Goal: Communication & Community: Ask a question

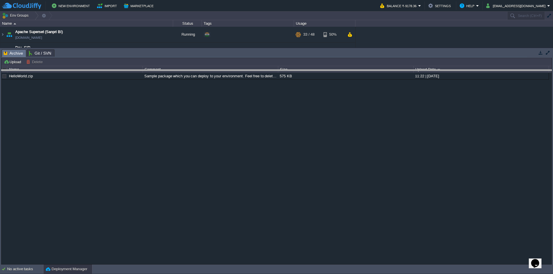
drag, startPoint x: 200, startPoint y: 58, endPoint x: 212, endPoint y: 144, distance: 86.9
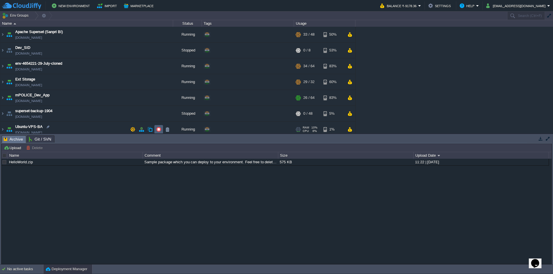
scroll to position [4, 0]
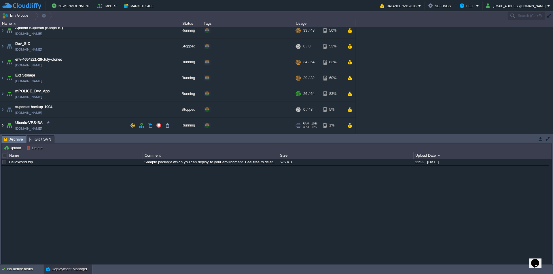
click at [4, 126] on img at bounding box center [2, 126] width 5 height 16
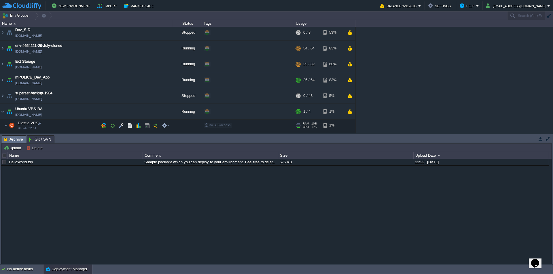
scroll to position [25, 0]
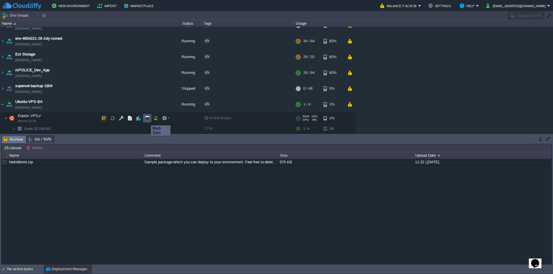
click at [146, 120] on button "button" at bounding box center [146, 118] width 5 height 5
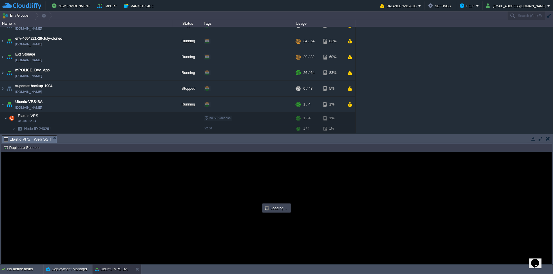
scroll to position [0, 0]
type input "#000000"
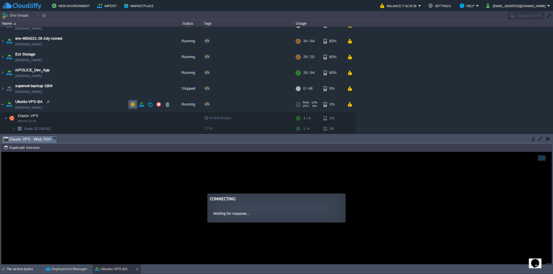
click at [133, 104] on button "button" at bounding box center [132, 104] width 5 height 5
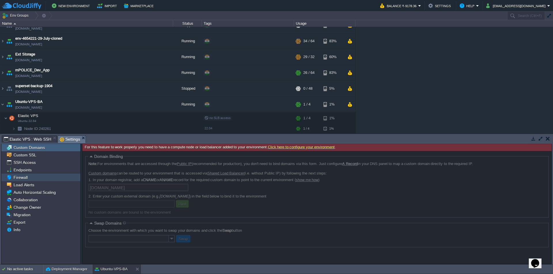
click at [26, 175] on div "Firewall" at bounding box center [40, 177] width 79 height 7
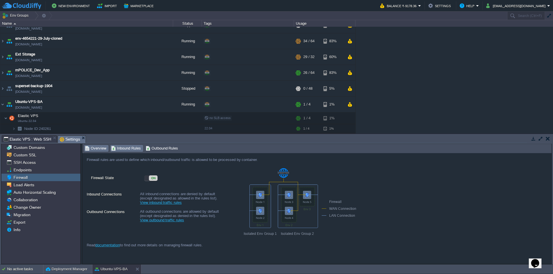
click at [131, 147] on span "Inbound Rules" at bounding box center [126, 148] width 30 height 6
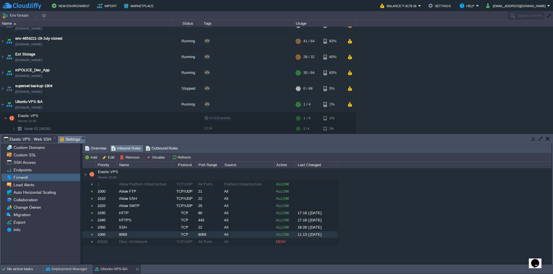
click at [186, 236] on div "TCP" at bounding box center [184, 234] width 24 height 7
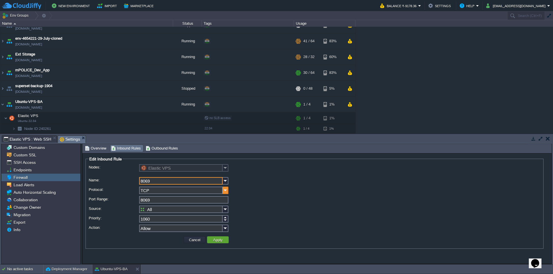
click at [227, 192] on img at bounding box center [225, 190] width 6 height 7
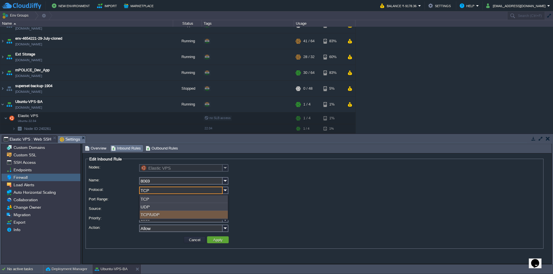
click at [155, 216] on div "TCP/UDP" at bounding box center [184, 215] width 88 height 8
type input "TCP/UDP"
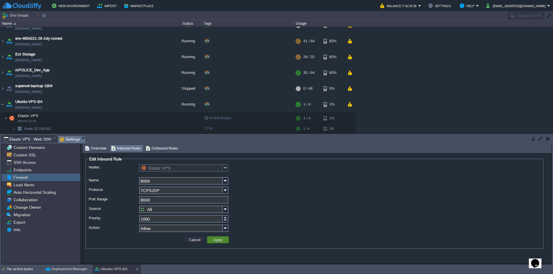
click at [218, 241] on button "Apply" at bounding box center [217, 239] width 13 height 5
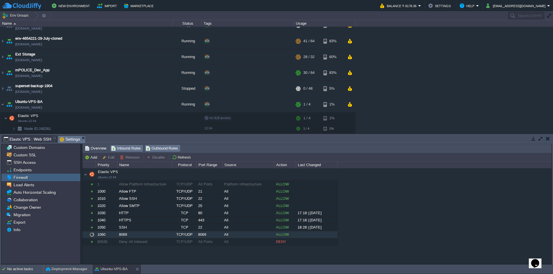
click at [167, 146] on span "Outbound Rules" at bounding box center [162, 148] width 33 height 6
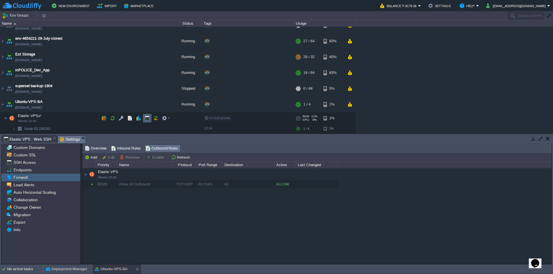
click at [148, 119] on button "button" at bounding box center [146, 118] width 5 height 5
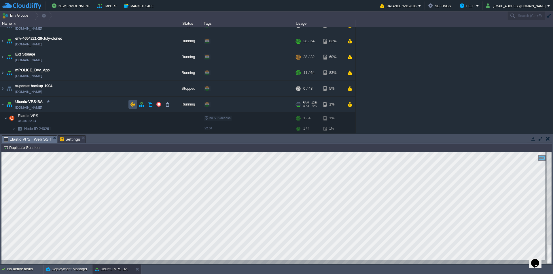
click at [130, 104] on button "button" at bounding box center [132, 104] width 5 height 5
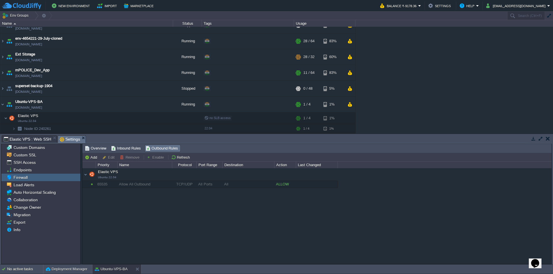
click at [39, 173] on div "Endpoints" at bounding box center [40, 169] width 79 height 7
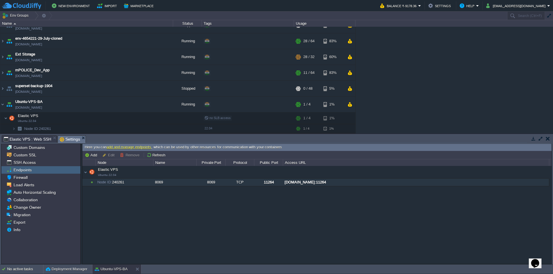
click at [143, 184] on div "Node ID: 240261" at bounding box center [124, 182] width 57 height 7
click at [132, 155] on button "Remove" at bounding box center [130, 155] width 21 height 5
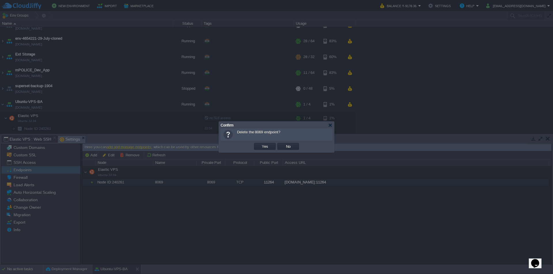
click at [265, 144] on td "Yes" at bounding box center [264, 146] width 23 height 9
click at [266, 146] on button "Yes" at bounding box center [265, 146] width 10 height 5
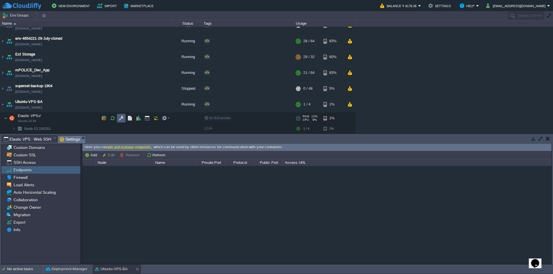
click at [122, 119] on button "button" at bounding box center [121, 118] width 5 height 5
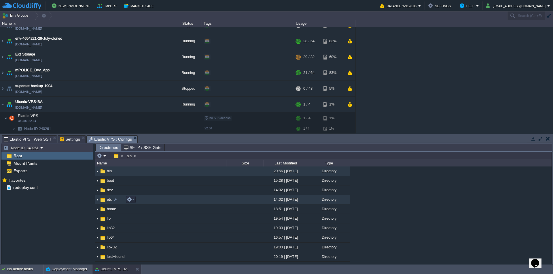
click at [108, 200] on span "etc" at bounding box center [109, 199] width 7 height 5
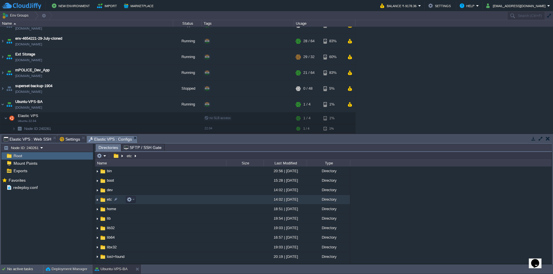
click at [108, 200] on span "etc" at bounding box center [109, 199] width 7 height 5
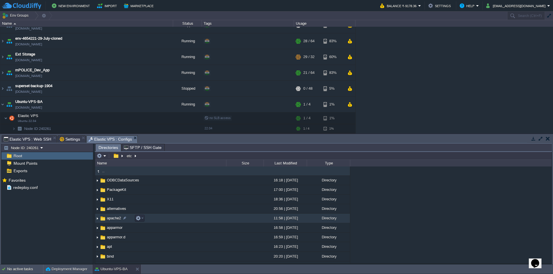
click at [111, 219] on span "apache2" at bounding box center [114, 218] width 16 height 5
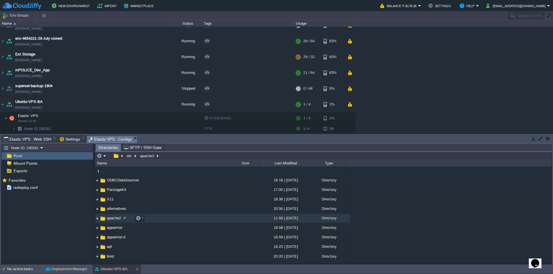
click at [111, 219] on span "apache2" at bounding box center [114, 218] width 16 height 5
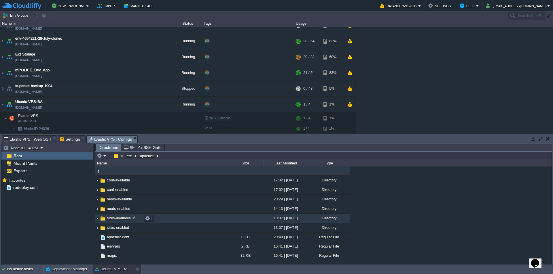
click at [116, 220] on span "sites-available" at bounding box center [119, 218] width 26 height 5
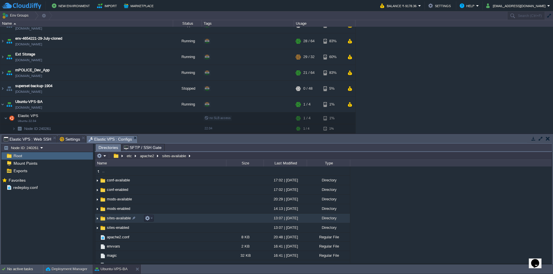
click at [116, 220] on span "sites-available" at bounding box center [119, 218] width 26 height 5
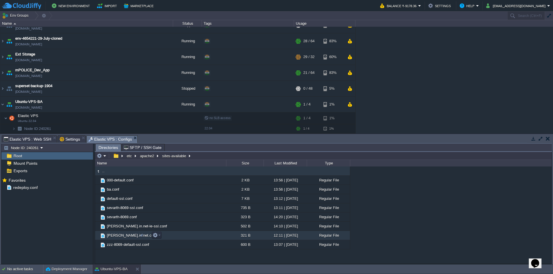
click at [125, 237] on span "[PERSON_NAME].in.net.conf" at bounding box center [132, 235] width 52 height 5
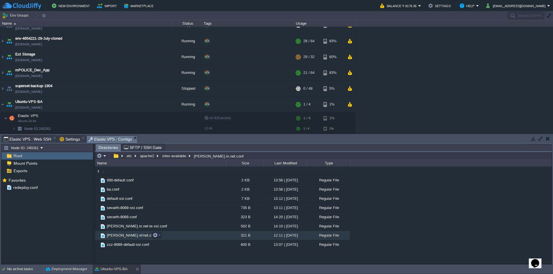
click at [125, 237] on span "[PERSON_NAME].in.net.conf" at bounding box center [132, 235] width 52 height 5
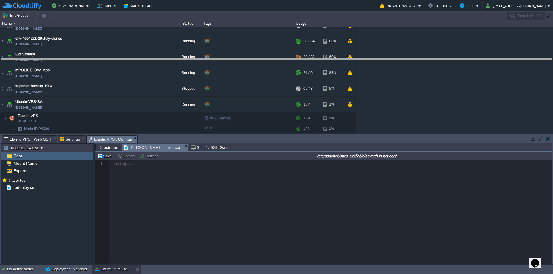
drag, startPoint x: 265, startPoint y: 143, endPoint x: 270, endPoint y: 61, distance: 82.2
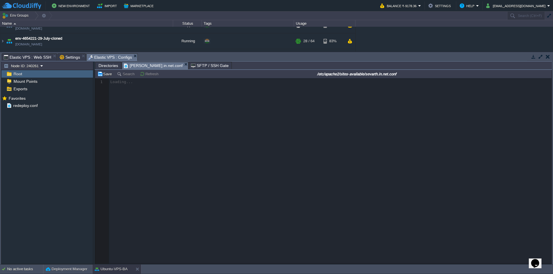
click at [109, 66] on span "Directories" at bounding box center [108, 65] width 20 height 7
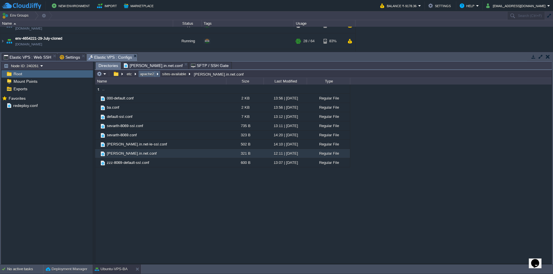
click at [144, 76] on button "apache2" at bounding box center [147, 73] width 16 height 5
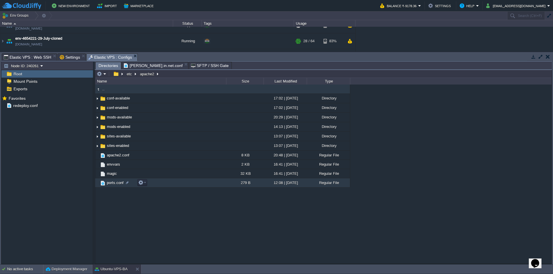
click at [112, 185] on span "ports.conf" at bounding box center [115, 182] width 18 height 5
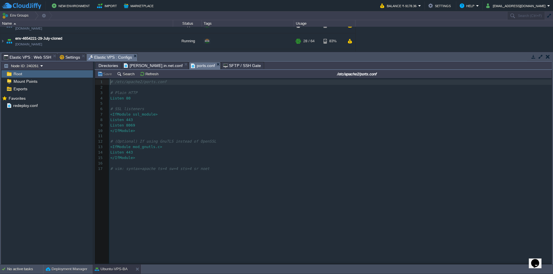
scroll to position [2, 0]
click at [32, 56] on span "Elastic VPS : Web SSH" at bounding box center [27, 57] width 47 height 7
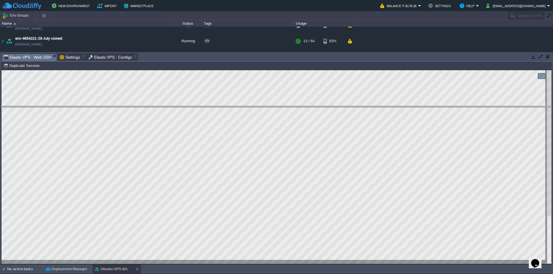
drag, startPoint x: 179, startPoint y: 61, endPoint x: 222, endPoint y: 207, distance: 152.2
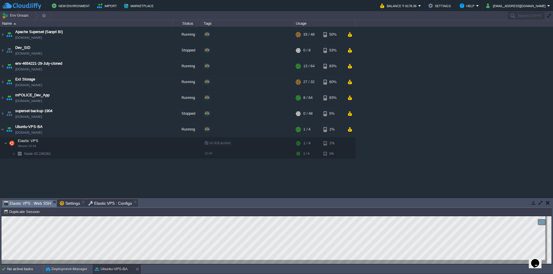
scroll to position [0, 0]
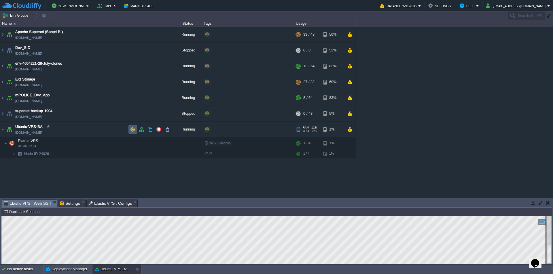
click at [133, 130] on button "button" at bounding box center [132, 129] width 5 height 5
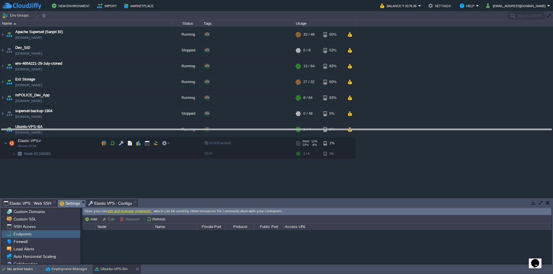
drag, startPoint x: 172, startPoint y: 201, endPoint x: 151, endPoint y: 119, distance: 85.0
click at [151, 119] on body "New Environment Import Marketplace Bonus ₹0.00 Upgrade Account Balance ₹-9178.3…" at bounding box center [276, 137] width 553 height 274
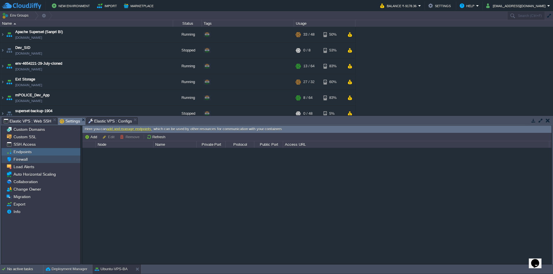
click at [27, 151] on span "Endpoints" at bounding box center [22, 151] width 20 height 5
click at [131, 155] on div at bounding box center [316, 206] width 469 height 116
click at [94, 139] on button "Add" at bounding box center [92, 136] width 14 height 5
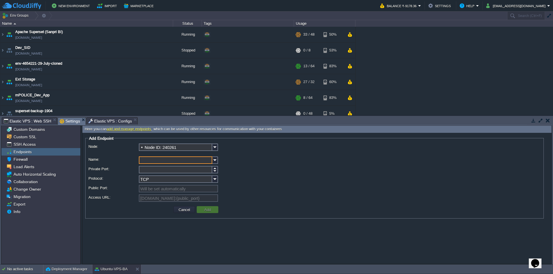
click at [149, 159] on input "Name:" at bounding box center [175, 160] width 73 height 7
type input "8069"
click at [153, 173] on input "Private Port:" at bounding box center [175, 169] width 73 height 7
paste input "8069"
type input "8069"
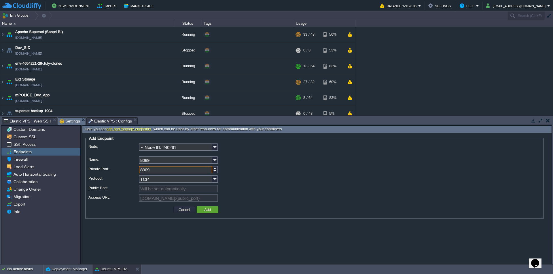
scroll to position [0, 26]
click at [225, 197] on div "[DOMAIN_NAME]:{public_port}" at bounding box center [314, 199] width 452 height 8
drag, startPoint x: 151, startPoint y: 171, endPoint x: 125, endPoint y: 170, distance: 25.6
click at [125, 170] on div "Private Port: 8069" at bounding box center [314, 170] width 452 height 8
click at [212, 209] on td "Add" at bounding box center [208, 209] width 22 height 7
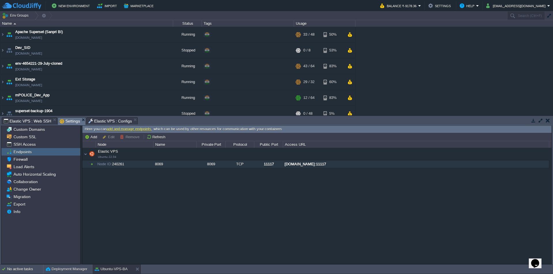
click at [300, 163] on div "[DOMAIN_NAME]:11117" at bounding box center [415, 164] width 265 height 7
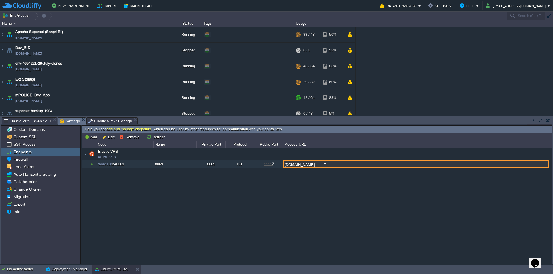
click at [360, 164] on input "[DOMAIN_NAME]:11117" at bounding box center [415, 164] width 265 height 7
drag, startPoint x: 315, startPoint y: 164, endPoint x: 262, endPoint y: 165, distance: 53.2
click at [262, 165] on div "Elastic VPS Ubuntu 22.04 Elastic VPS Ubuntu 22.04 Node ID: 240261 8069 8069 TCP…" at bounding box center [316, 206] width 469 height 116
click at [329, 166] on input "[DOMAIN_NAME]:11117" at bounding box center [415, 164] width 265 height 7
click at [330, 166] on input "[DOMAIN_NAME]:11117" at bounding box center [415, 164] width 265 height 7
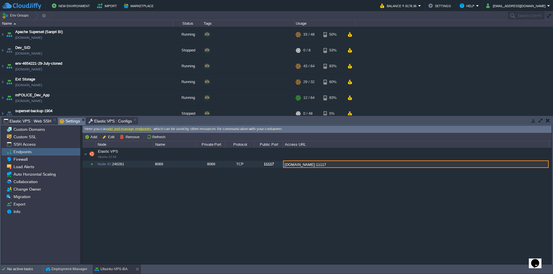
drag, startPoint x: 367, startPoint y: 165, endPoint x: 261, endPoint y: 166, distance: 105.6
click at [261, 166] on div "Elastic VPS Ubuntu 22.04 Elastic VPS Ubuntu 22.04 Node ID: 240261 8069 8069 TCP…" at bounding box center [316, 206] width 469 height 116
click at [390, 202] on div "Elastic VPS Ubuntu 22.04 Elastic VPS Ubuntu 22.04 Node ID: 240261 8069 8069 TCP…" at bounding box center [316, 206] width 469 height 116
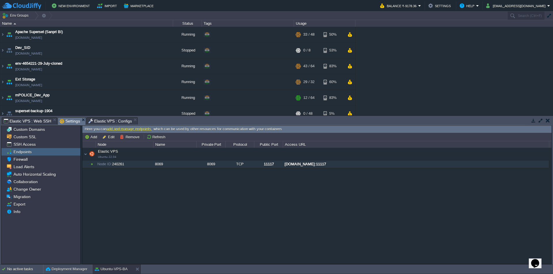
click at [336, 165] on div "[DOMAIN_NAME]:11117" at bounding box center [415, 164] width 265 height 7
type input "[DOMAIN_NAME]:11117"
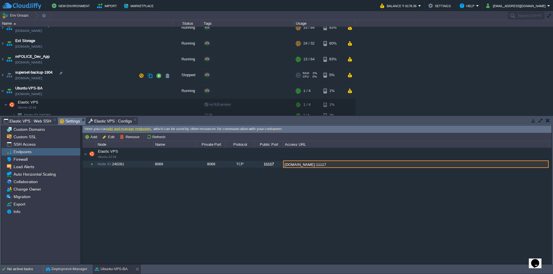
scroll to position [43, 0]
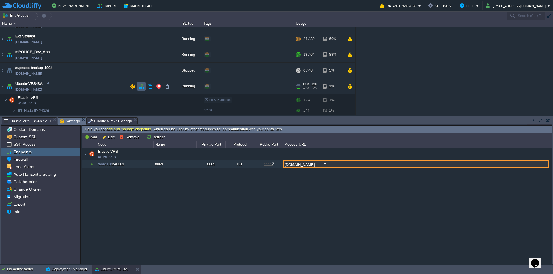
click at [140, 89] on td at bounding box center [141, 86] width 9 height 9
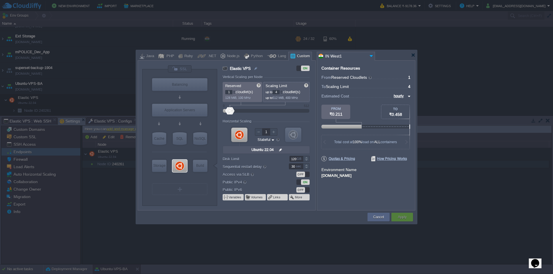
drag, startPoint x: 352, startPoint y: 176, endPoint x: 323, endPoint y: 179, distance: 29.3
click at [323, 179] on div "Container Resources From Reserved Cloudlets ... = 1 not added To Scaling Limit …" at bounding box center [366, 135] width 98 height 150
drag, startPoint x: 321, startPoint y: 176, endPoint x: 346, endPoint y: 177, distance: 24.8
click at [346, 177] on div "[DOMAIN_NAME]" at bounding box center [365, 175] width 89 height 5
click at [372, 218] on div "Cancel" at bounding box center [379, 217] width 14 height 9
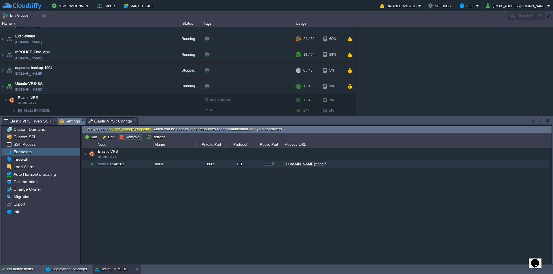
click at [133, 137] on button "Remove" at bounding box center [130, 136] width 21 height 5
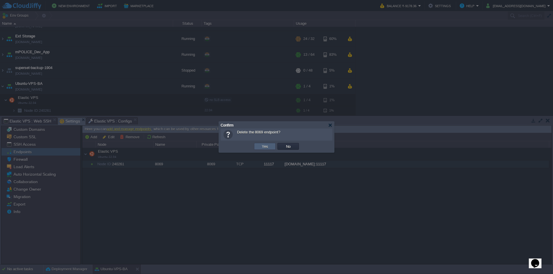
click at [262, 147] on button "Yes" at bounding box center [265, 146] width 10 height 5
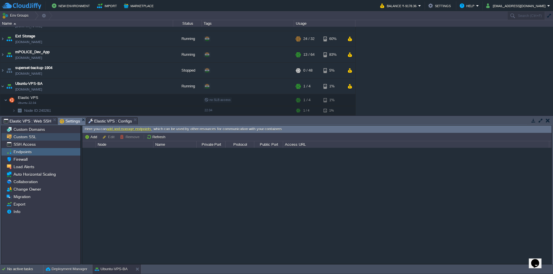
click at [35, 137] on span "Custom SSL" at bounding box center [24, 136] width 25 height 5
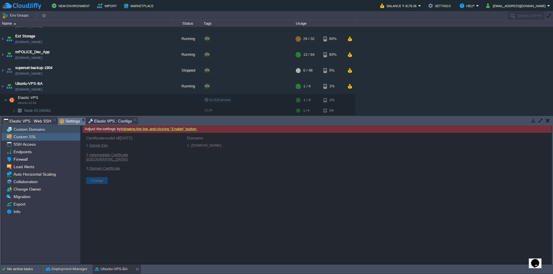
click at [48, 130] on div "Custom Domains" at bounding box center [40, 129] width 79 height 7
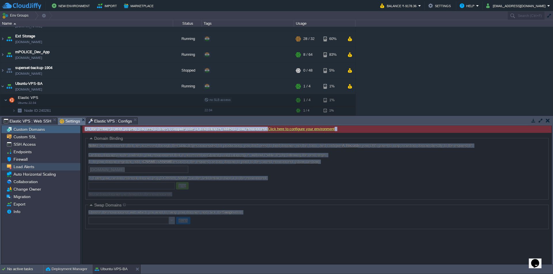
drag, startPoint x: 146, startPoint y: 173, endPoint x: 63, endPoint y: 168, distance: 83.0
click at [63, 168] on div "Custom Domains Custom SSL SSH Access Endpoints Firewall Load Alerts Auto Horizo…" at bounding box center [276, 194] width 550 height 139
click at [277, 210] on div at bounding box center [316, 198] width 469 height 131
click at [290, 185] on div at bounding box center [316, 198] width 469 height 131
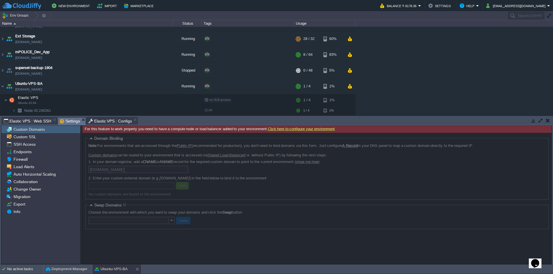
click at [191, 205] on div at bounding box center [316, 198] width 469 height 131
click at [51, 136] on div "Custom SSL" at bounding box center [40, 136] width 79 height 7
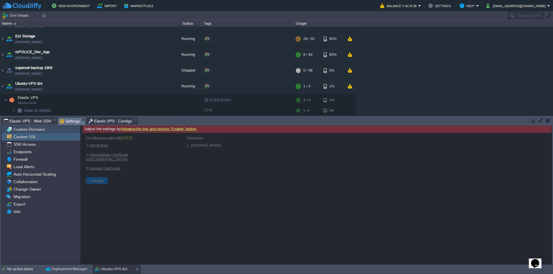
click at [33, 132] on span "Custom Domains" at bounding box center [28, 129] width 33 height 5
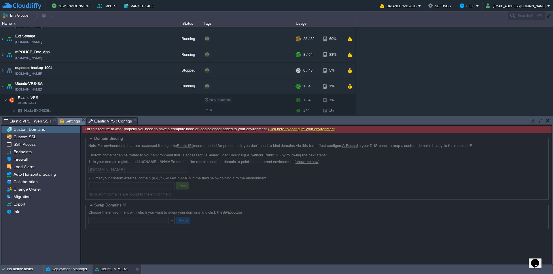
drag, startPoint x: 552, startPoint y: 119, endPoint x: 533, endPoint y: 128, distance: 21.1
click at [546, 130] on div "Tasks Activity Log Archive Git / SVN Elastic VPS : Web SSH Settings Elastic VPS…" at bounding box center [276, 190] width 553 height 149
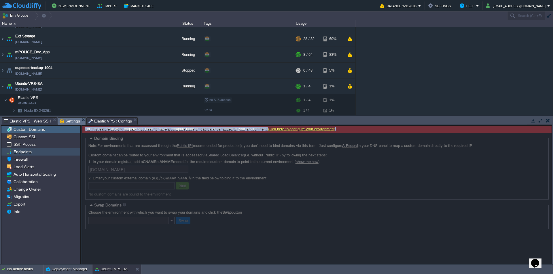
click at [19, 151] on span "Endpoints" at bounding box center [22, 151] width 20 height 5
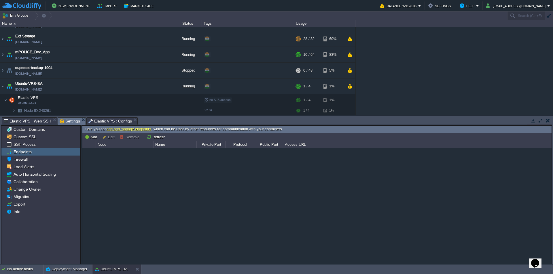
click at [265, 149] on div "[DOMAIN_NAME]:11117" at bounding box center [316, 206] width 469 height 116
click at [37, 133] on div "Custom Domains" at bounding box center [40, 129] width 79 height 7
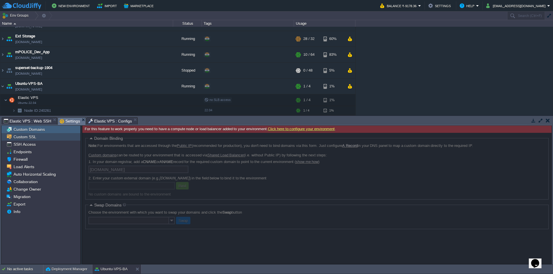
click at [32, 140] on span "Custom SSL" at bounding box center [24, 136] width 25 height 5
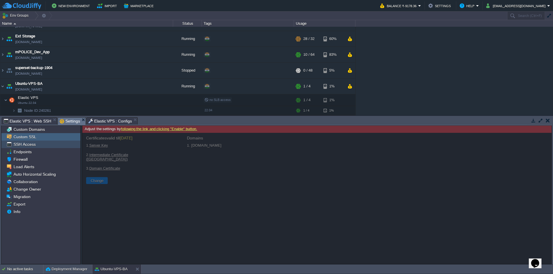
click at [30, 146] on span "SSH Access" at bounding box center [24, 144] width 24 height 5
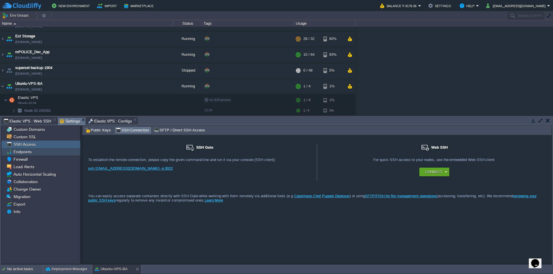
click at [32, 153] on div "Endpoints" at bounding box center [40, 151] width 79 height 7
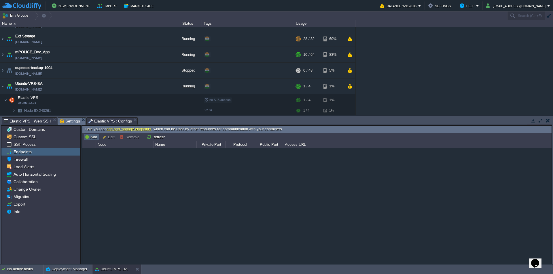
click at [94, 136] on button "Add" at bounding box center [92, 136] width 14 height 5
type input "Node ID: 240261"
type input "TCP"
type input "[DOMAIN_NAME]:{public_port}"
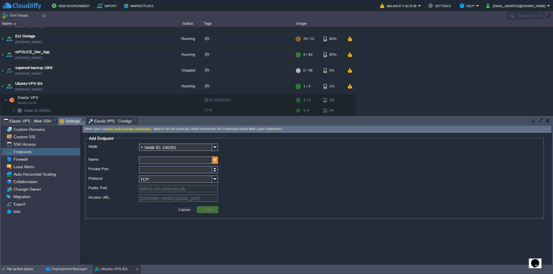
click at [216, 162] on img at bounding box center [215, 160] width 6 height 7
type input "8069"
click at [158, 170] on input "Private Port:" at bounding box center [175, 169] width 73 height 7
type input "8069"
click at [213, 182] on img at bounding box center [215, 179] width 6 height 7
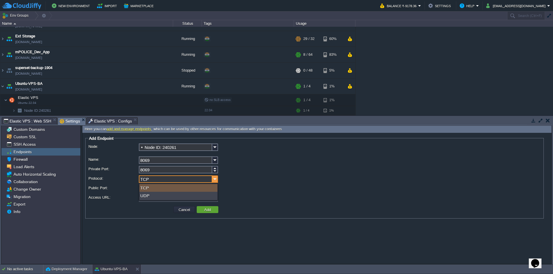
click at [213, 182] on img at bounding box center [215, 179] width 6 height 7
click at [207, 211] on button "Add" at bounding box center [207, 209] width 10 height 5
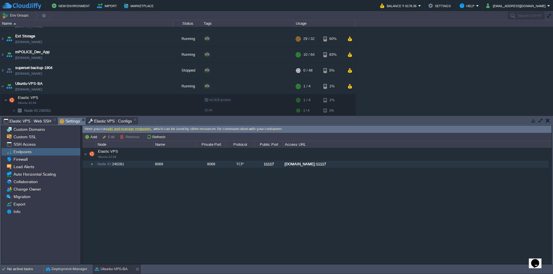
click at [319, 167] on div "[DOMAIN_NAME]:11117" at bounding box center [415, 164] width 265 height 7
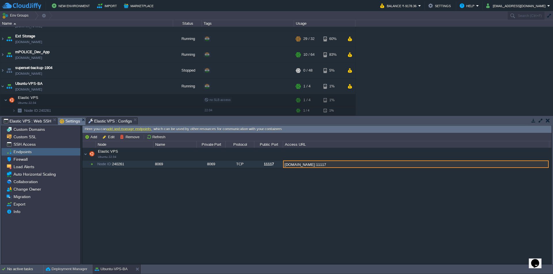
click at [319, 167] on input "[DOMAIN_NAME]:11117" at bounding box center [415, 164] width 265 height 7
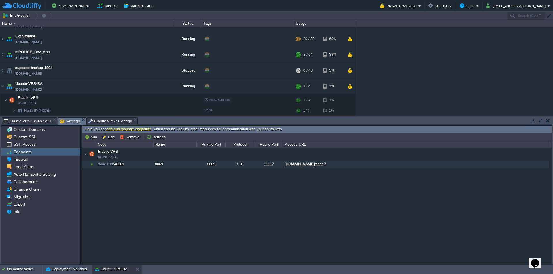
click at [293, 186] on div "Elastic VPS Ubuntu 22.04 Elastic VPS Ubuntu 22.04 Node ID: 240261 8069 8069 TCP…" at bounding box center [316, 206] width 469 height 116
click at [301, 165] on div "[DOMAIN_NAME]:11117" at bounding box center [415, 164] width 265 height 7
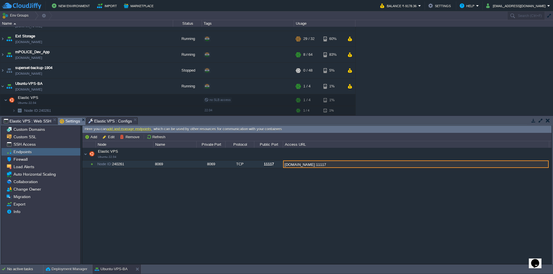
click at [319, 165] on input "[DOMAIN_NAME]:11117" at bounding box center [415, 164] width 265 height 7
click at [323, 183] on div "Elastic VPS Ubuntu 22.04 Elastic VPS Ubuntu 22.04 Node ID: 240261 8069 8069 TCP…" at bounding box center [316, 206] width 469 height 116
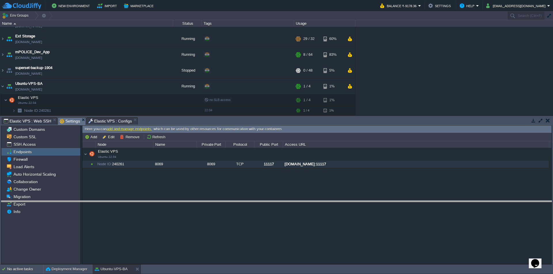
drag, startPoint x: 157, startPoint y: 124, endPoint x: 170, endPoint y: 207, distance: 84.6
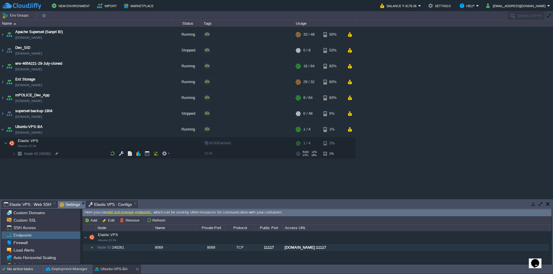
click at [16, 154] on img at bounding box center [20, 153] width 8 height 9
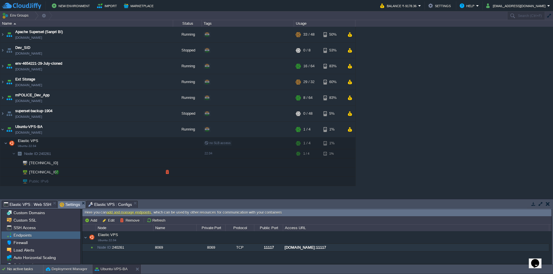
click at [57, 172] on div at bounding box center [56, 172] width 5 height 5
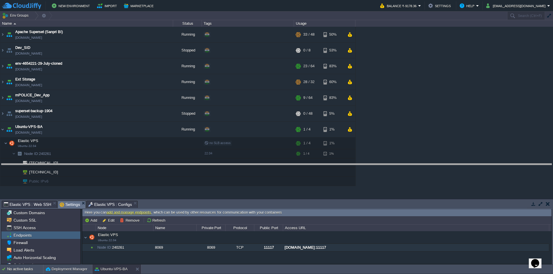
drag, startPoint x: 273, startPoint y: 206, endPoint x: 273, endPoint y: 163, distance: 42.3
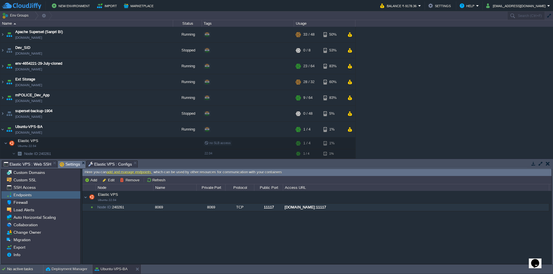
click at [538, 260] on icon "$i18n('chat', 'chat_widget')" at bounding box center [535, 263] width 8 height 9
click at [360, 208] on div "[DOMAIN_NAME]:11117" at bounding box center [415, 207] width 265 height 7
type input "[DOMAIN_NAME]:11117"
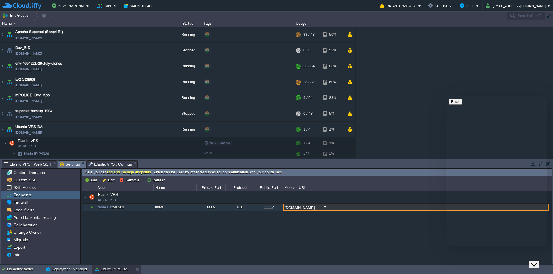
click at [381, 207] on input "[DOMAIN_NAME]:11117" at bounding box center [415, 207] width 265 height 7
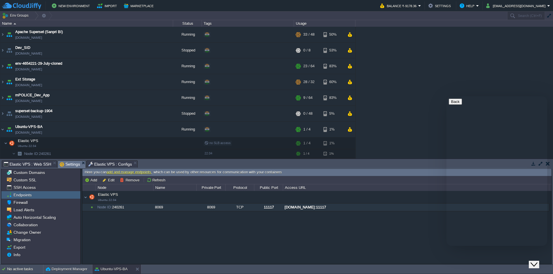
click at [509, 274] on p "New Conversation" at bounding box center [496, 276] width 96 height 5
type input "919987023723"
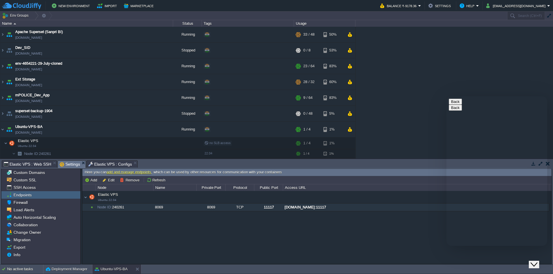
click at [446, 96] on textarea at bounding box center [446, 96] width 0 height 0
type textarea "Hi"
click at [319, 209] on div "[DOMAIN_NAME]:11117" at bounding box center [415, 207] width 265 height 7
type input "[DOMAIN_NAME]:11117"
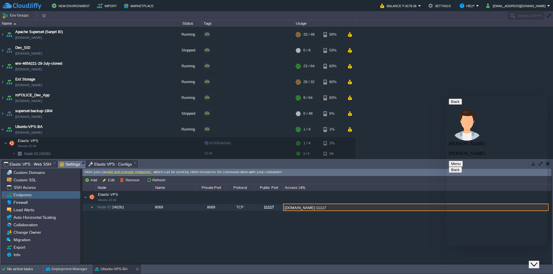
click at [446, 96] on textarea at bounding box center [446, 96] width 0 height 0
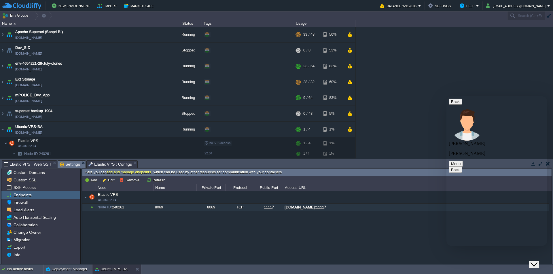
click at [446, 96] on textarea at bounding box center [446, 96] width 0 height 0
type textarea "Hi [PERSON_NAME]"
type textarea "[DATE] on node 240261....team gave me url which i can access against the endpoi…"
click at [380, 207] on div "[DOMAIN_NAME]:11117" at bounding box center [415, 207] width 265 height 7
type input "[DOMAIN_NAME]:11117"
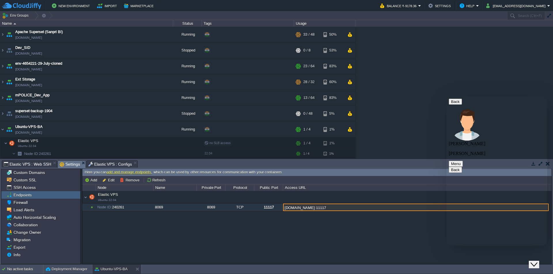
click at [382, 207] on input "[DOMAIN_NAME]:11117" at bounding box center [415, 207] width 265 height 7
click at [388, 207] on input "[DOMAIN_NAME]:11117" at bounding box center [415, 207] width 265 height 7
drag, startPoint x: 494, startPoint y: 206, endPoint x: 500, endPoint y: 208, distance: 6.8
click at [446, 96] on textarea "[DATE] on node 240261....team gave me url which i can access against the endpoi…" at bounding box center [446, 96] width 0 height 0
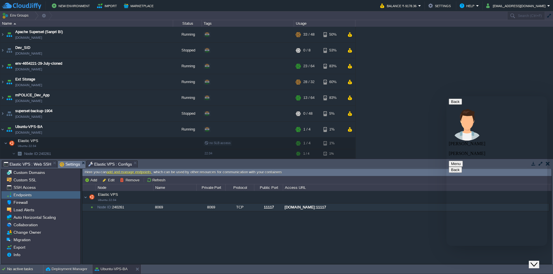
click at [446, 96] on textarea "[DATE] on node 240261....team gave me url which i can access against the endpoi…" at bounding box center [446, 96] width 0 height 0
paste textarea "[DOMAIN_NAME]:11117"
type textarea "[DATE] on node 240261....team gave me url which i can access against the endpoi…"
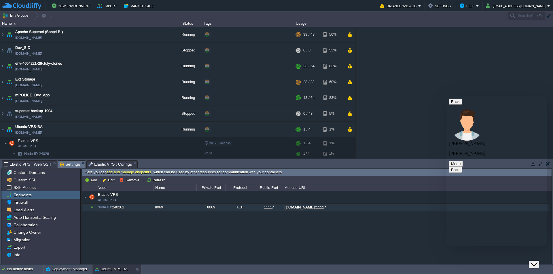
click at [446, 96] on textarea "[DATE] on node 240261....team gave me url which i can access against the endpoi…" at bounding box center [446, 96] width 0 height 0
type textarea "can you please share me that which i can use it, please."
